Goal: Transaction & Acquisition: Purchase product/service

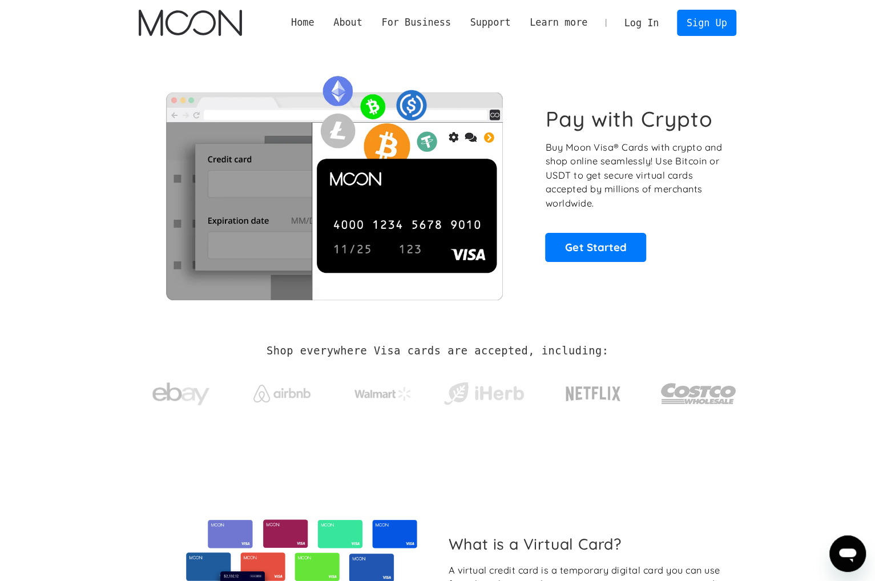
click at [639, 16] on link "Log In" at bounding box center [642, 22] width 54 height 25
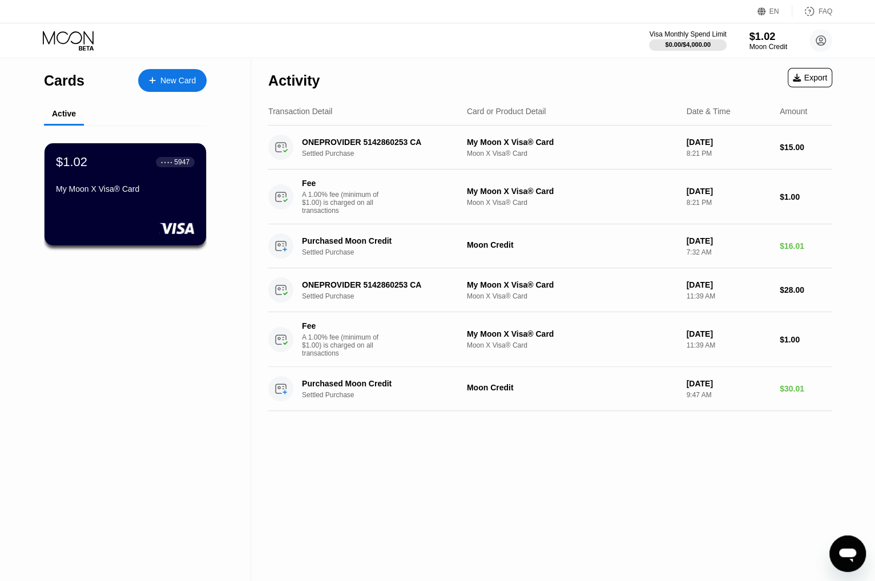
click at [763, 39] on div "$1.02" at bounding box center [768, 36] width 38 height 12
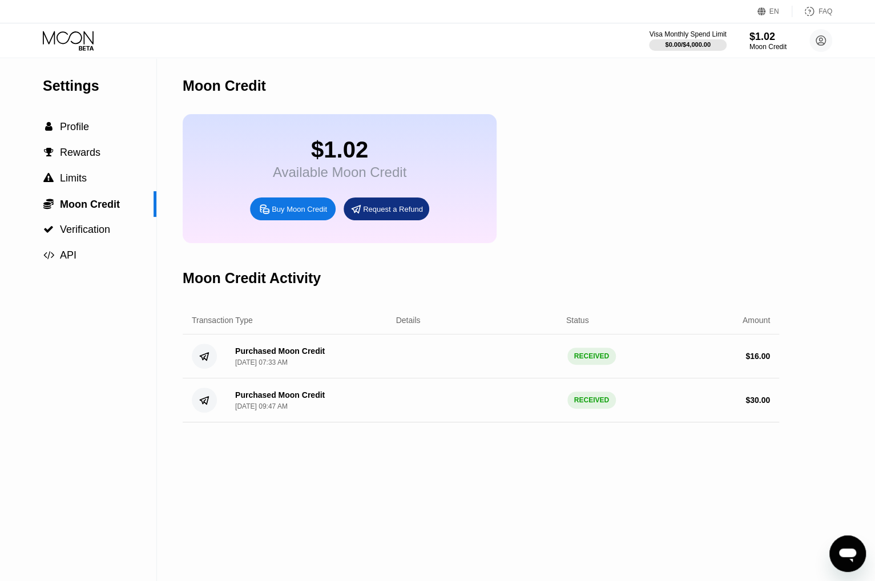
click at [281, 214] on div "Buy Moon Credit" at bounding box center [299, 209] width 55 height 10
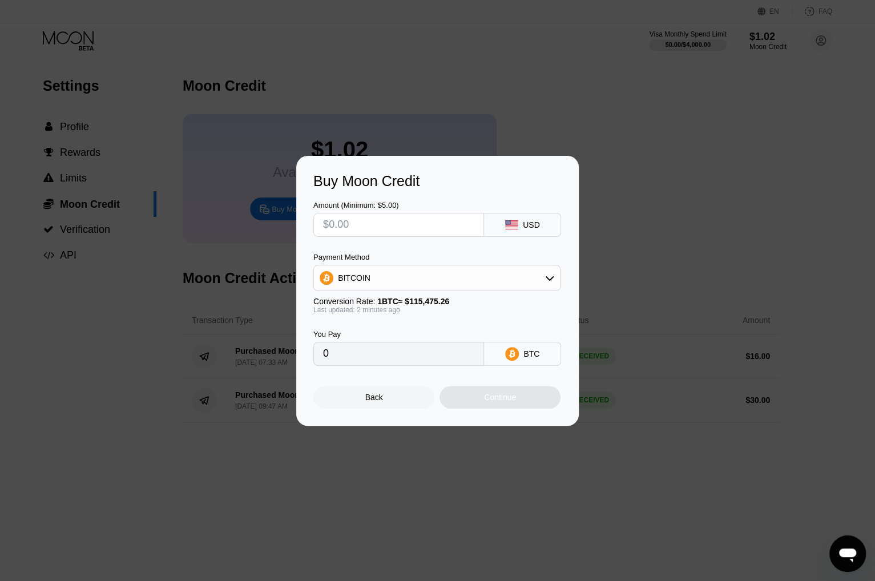
click at [357, 223] on input "text" at bounding box center [398, 224] width 151 height 23
type input "$2"
type input "0.00001732"
type input "$21"
type input "0.00018186"
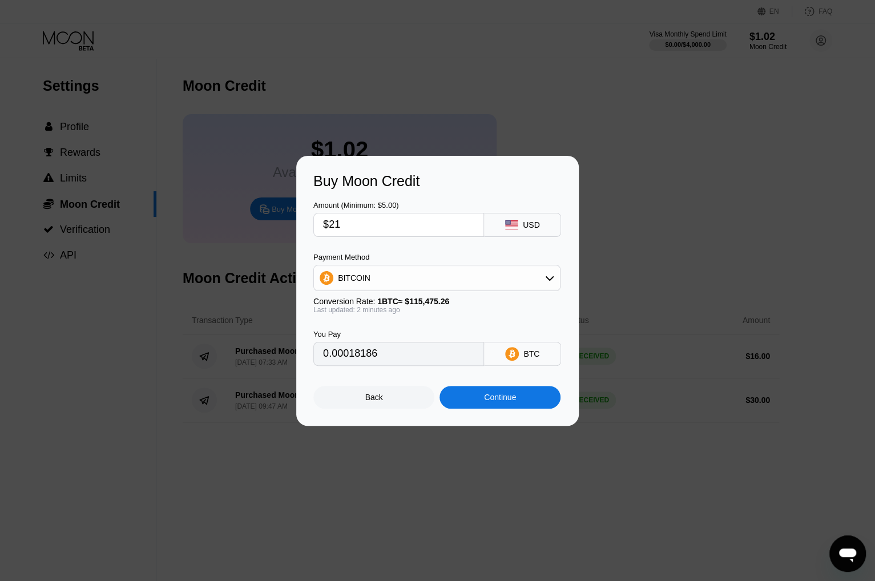
type input "$21"
click at [512, 402] on div "Continue" at bounding box center [500, 397] width 32 height 9
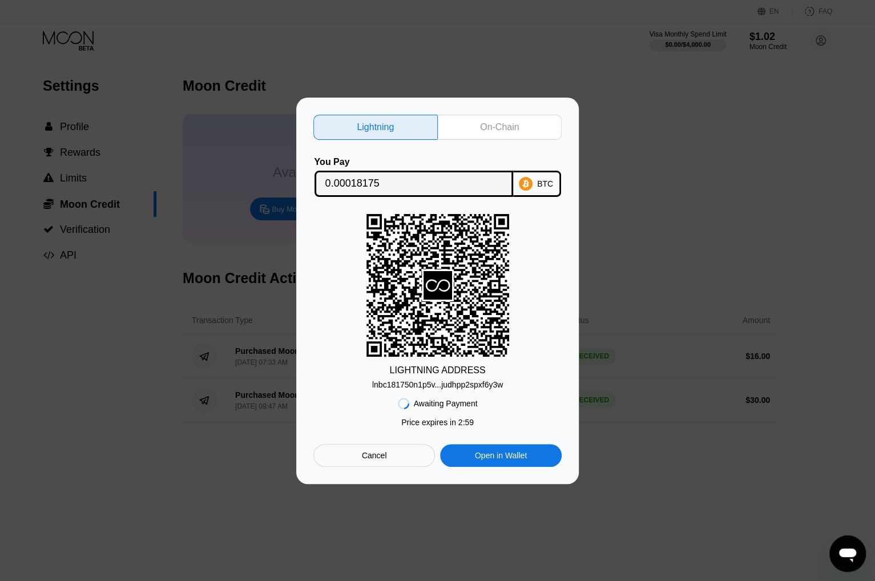
click at [485, 123] on div "On-Chain" at bounding box center [499, 127] width 39 height 11
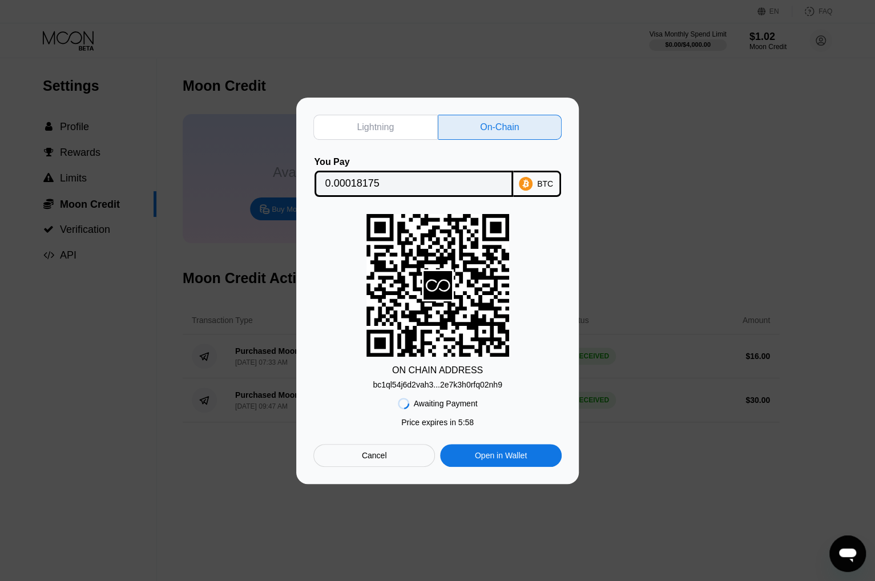
click at [471, 385] on div "bc1ql54j6d2vah3...2e7k3h0rfq02nh9" at bounding box center [438, 384] width 130 height 9
click at [535, 180] on div "BTC" at bounding box center [537, 184] width 48 height 26
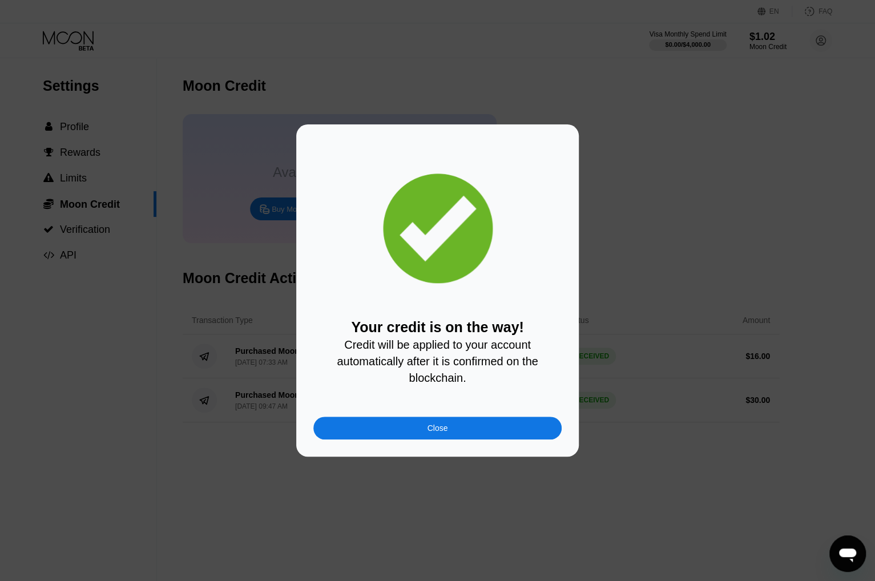
click at [462, 434] on div "Close" at bounding box center [437, 428] width 248 height 23
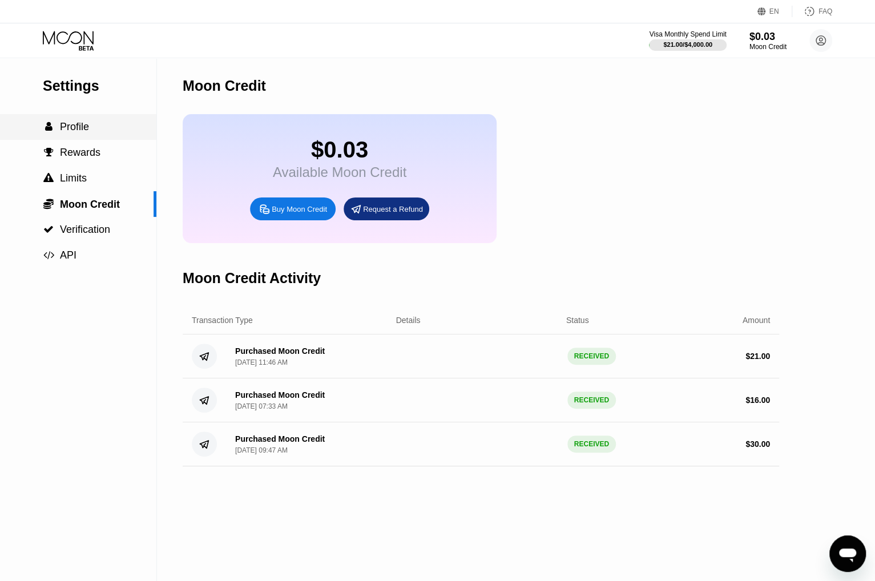
click at [95, 130] on div " Profile" at bounding box center [78, 127] width 156 height 12
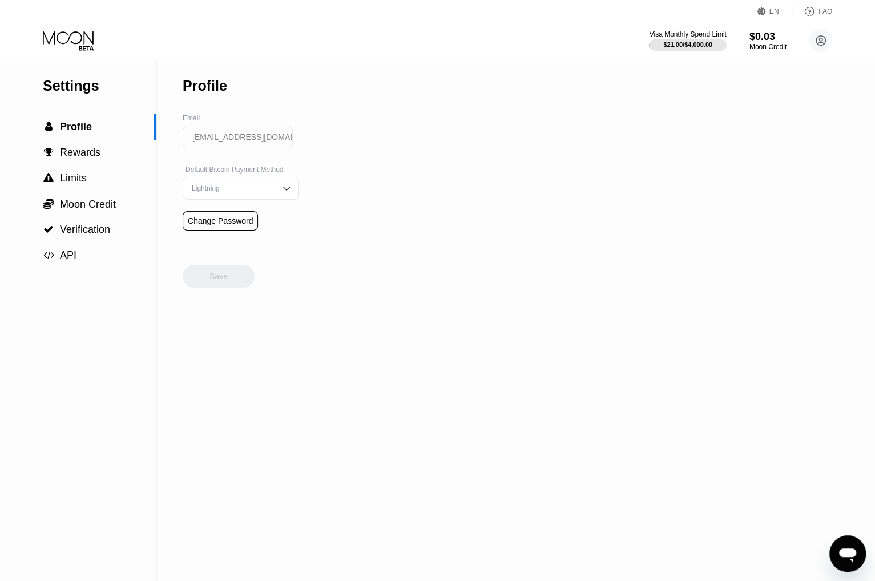
click at [232, 192] on div "Lightning" at bounding box center [232, 188] width 86 height 8
click at [225, 220] on div "Lightning" at bounding box center [240, 211] width 115 height 23
click at [224, 192] on div "Lightning" at bounding box center [232, 188] width 86 height 8
click at [216, 235] on div "On-Chain" at bounding box center [240, 234] width 103 height 8
click at [215, 279] on div "Save" at bounding box center [218, 276] width 18 height 10
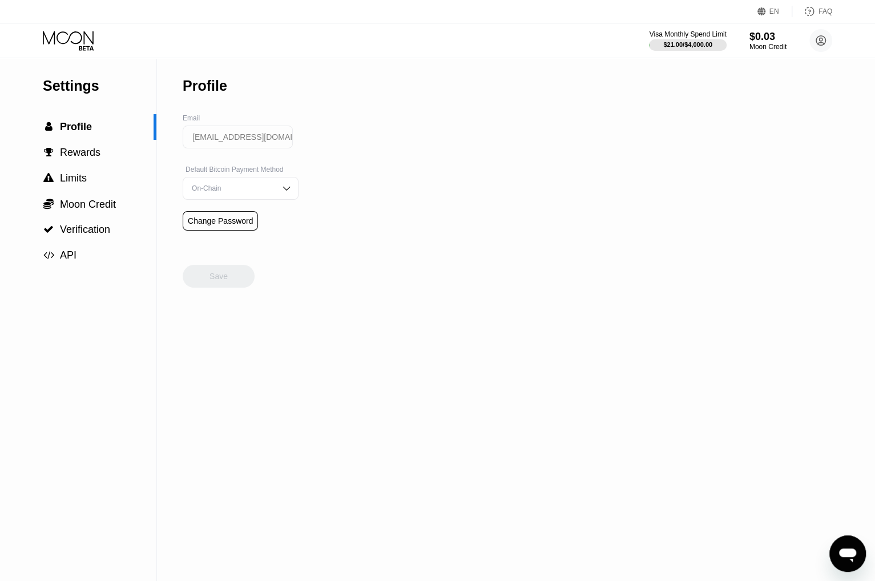
click at [80, 37] on icon at bounding box center [69, 41] width 53 height 20
